Goal: Task Accomplishment & Management: Manage account settings

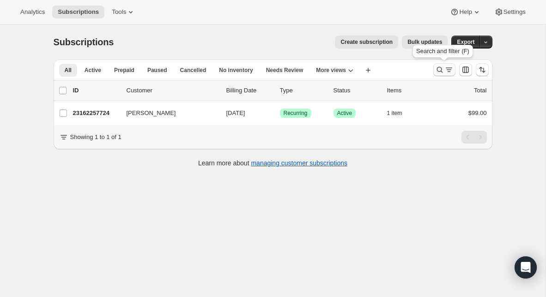
click at [441, 69] on icon "Search and filter results" at bounding box center [440, 70] width 6 height 6
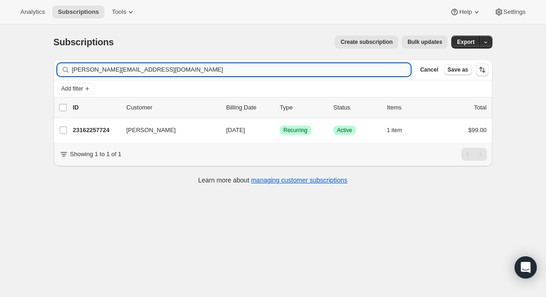
click at [148, 68] on input "[PERSON_NAME][EMAIL_ADDRESS][DOMAIN_NAME]" at bounding box center [241, 69] width 339 height 13
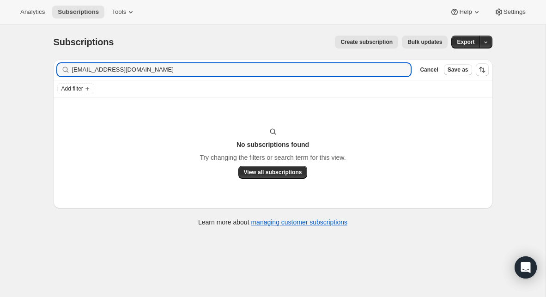
drag, startPoint x: 147, startPoint y: 70, endPoint x: 64, endPoint y: 72, distance: 83.2
click at [64, 72] on div "[EMAIL_ADDRESS][DOMAIN_NAME] Clear" at bounding box center [234, 69] width 354 height 13
click at [102, 73] on input "[PERSON_NAME]" at bounding box center [233, 69] width 323 height 13
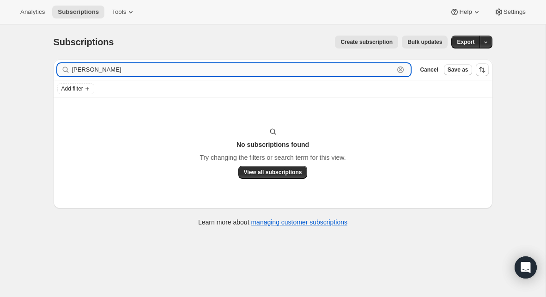
paste input "[EMAIL_ADDRESS][DOMAIN_NAME]"
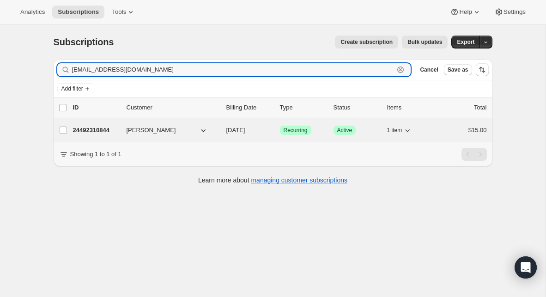
type input "[EMAIL_ADDRESS][DOMAIN_NAME]"
click at [92, 131] on p "24492310844" at bounding box center [96, 130] width 46 height 9
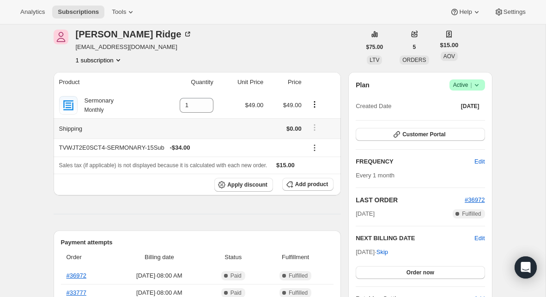
scroll to position [35, 0]
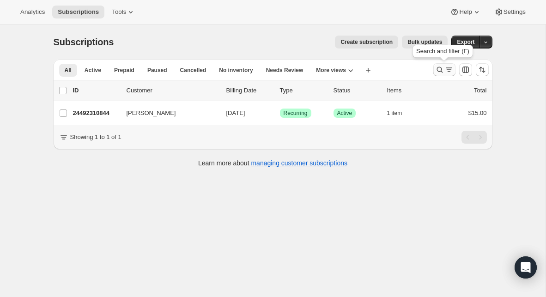
click at [435, 70] on button "Search and filter results" at bounding box center [445, 69] width 22 height 13
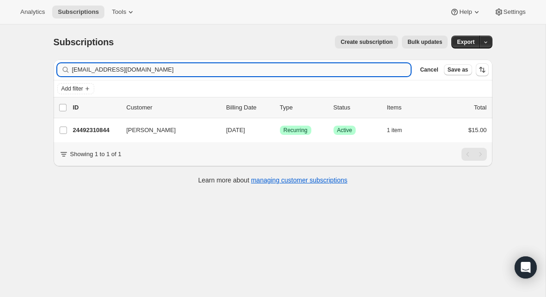
click at [163, 70] on input "[EMAIL_ADDRESS][DOMAIN_NAME]" at bounding box center [241, 69] width 339 height 13
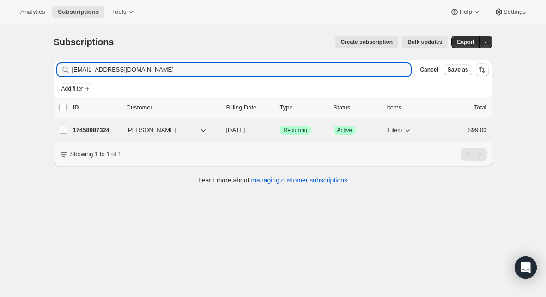
type input "[EMAIL_ADDRESS][DOMAIN_NAME]"
click at [101, 128] on p "17458987324" at bounding box center [96, 130] width 46 height 9
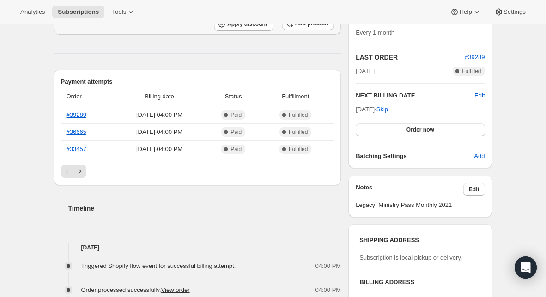
scroll to position [188, 0]
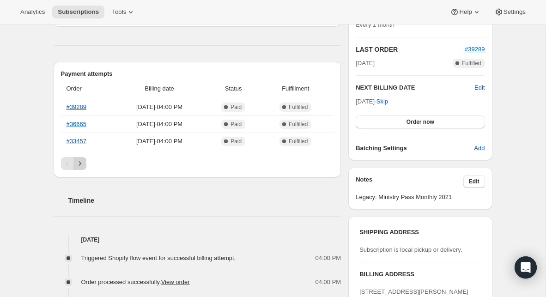
click at [83, 164] on icon "Next" at bounding box center [79, 163] width 9 height 9
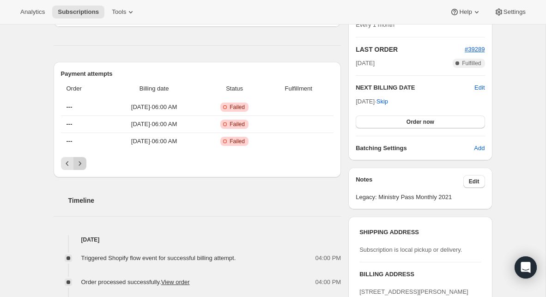
click at [83, 164] on icon "Next" at bounding box center [79, 163] width 9 height 9
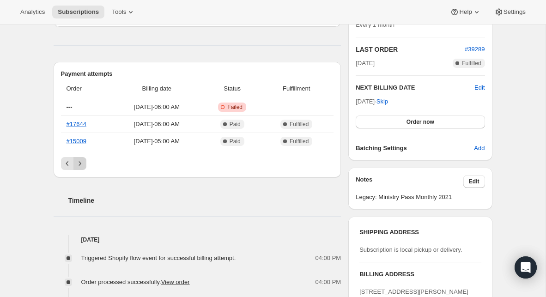
click at [83, 164] on icon "Next" at bounding box center [79, 163] width 9 height 9
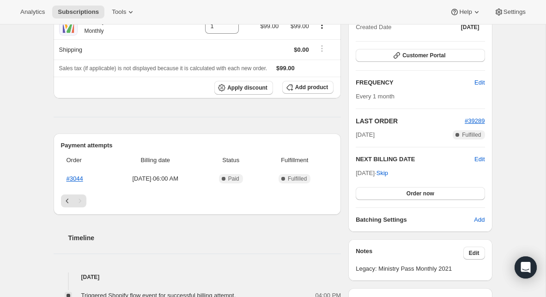
scroll to position [109, 0]
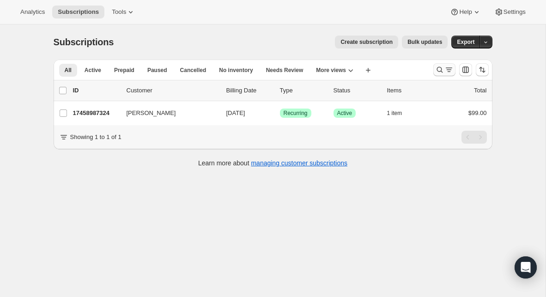
click at [439, 71] on icon "Search and filter results" at bounding box center [440, 69] width 9 height 9
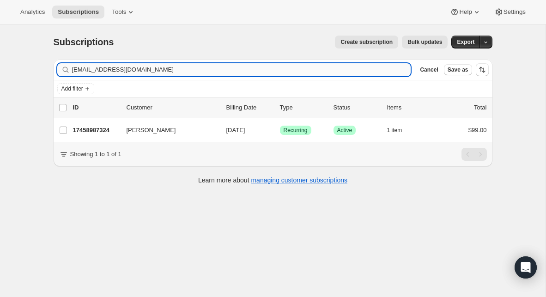
click at [227, 69] on input "[EMAIL_ADDRESS][DOMAIN_NAME]" at bounding box center [241, 69] width 339 height 13
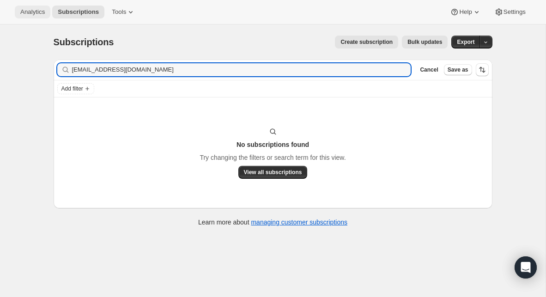
type input "[EMAIL_ADDRESS][DOMAIN_NAME]"
